Goal: Navigation & Orientation: Find specific page/section

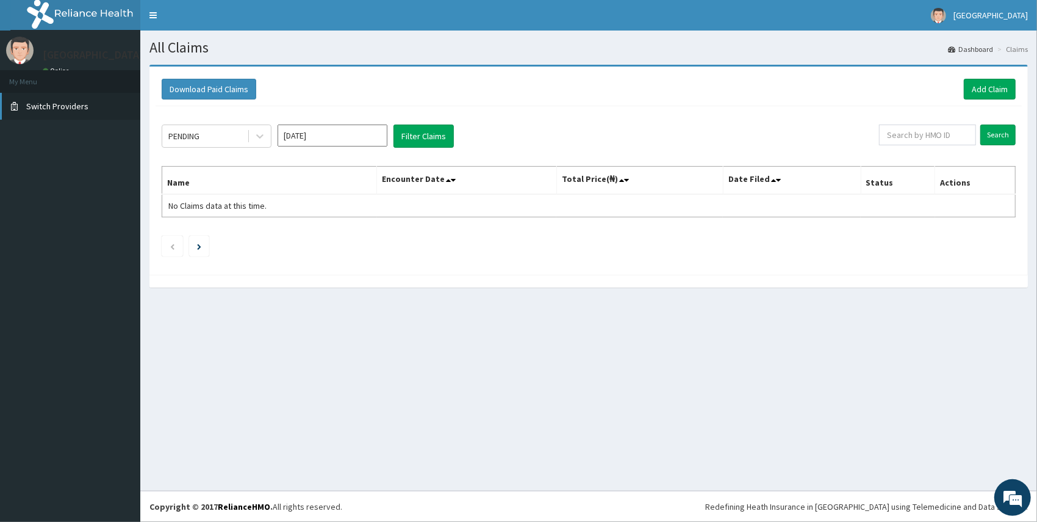
click at [49, 97] on link "Switch Providers" at bounding box center [70, 106] width 140 height 27
click at [46, 101] on span "Switch Providers" at bounding box center [57, 106] width 62 height 11
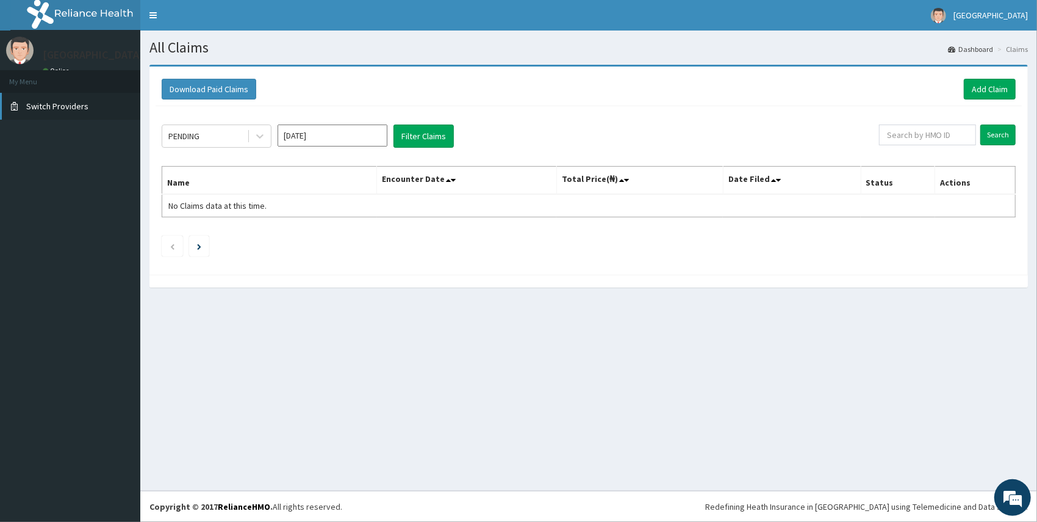
click at [46, 101] on span "Switch Providers" at bounding box center [57, 106] width 62 height 11
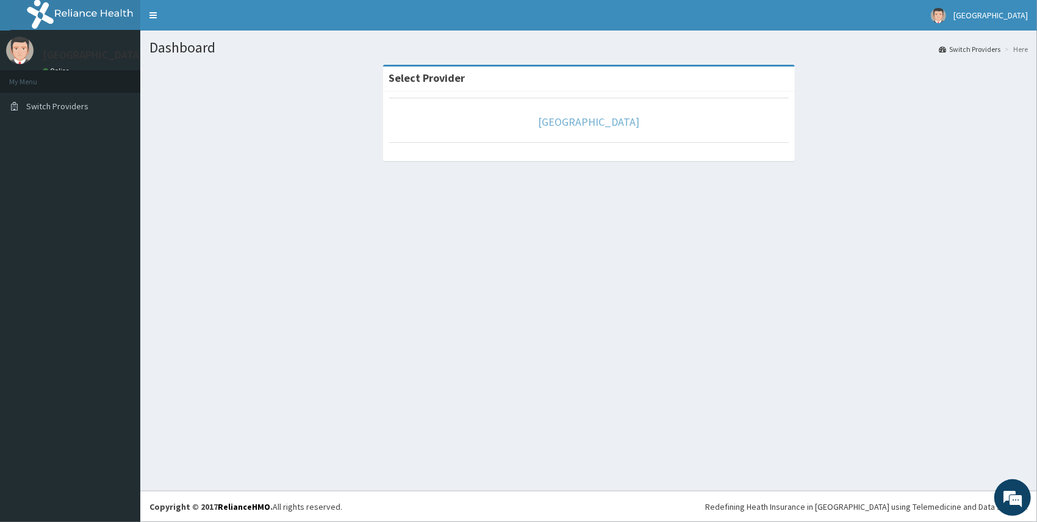
click at [553, 125] on link "Peachcare Medical Centre" at bounding box center [588, 122] width 101 height 14
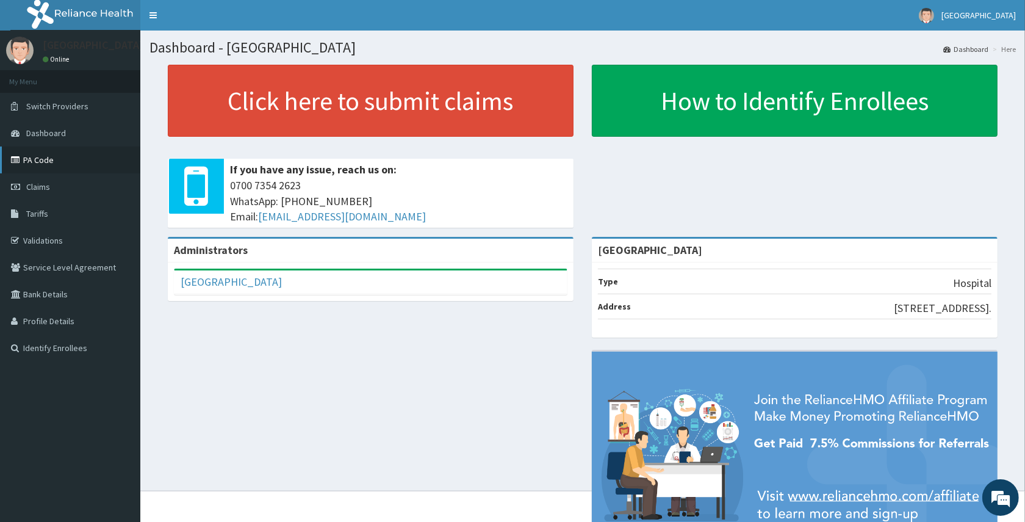
click at [71, 160] on link "PA Code" at bounding box center [70, 159] width 140 height 27
